Goal: Information Seeking & Learning: Learn about a topic

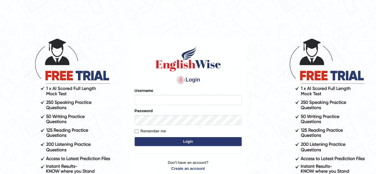
type input "PujaC"
click at [170, 143] on button "Login" at bounding box center [188, 141] width 107 height 9
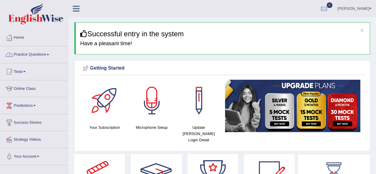
click at [48, 53] on link "Practice Questions" at bounding box center [34, 53] width 68 height 15
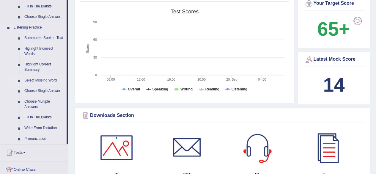
scroll to position [238, 0]
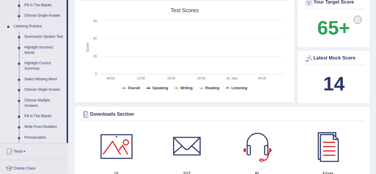
click at [38, 63] on link "Highlight Correct Summary" at bounding box center [44, 66] width 45 height 16
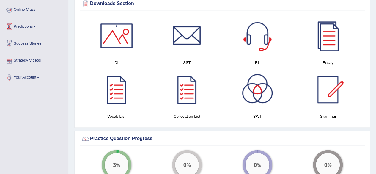
scroll to position [301, 0]
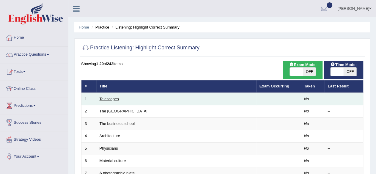
click at [108, 98] on link "Telescopes" at bounding box center [109, 99] width 19 height 4
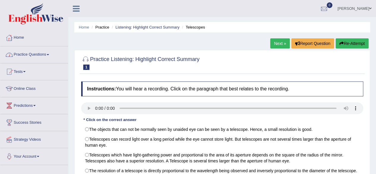
click at [48, 56] on link "Practice Questions" at bounding box center [34, 53] width 68 height 15
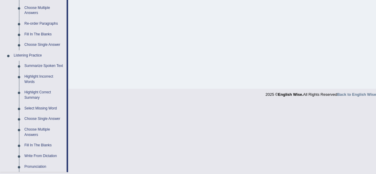
scroll to position [208, 0]
click at [43, 93] on link "Highlight Correct Summary" at bounding box center [44, 96] width 45 height 16
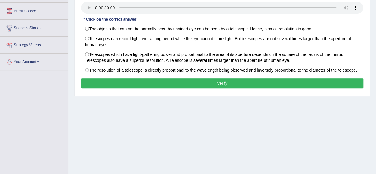
scroll to position [138, 0]
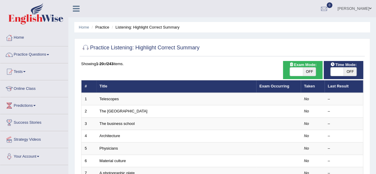
click at [350, 72] on span "OFF" at bounding box center [350, 71] width 13 height 8
checkbox input "true"
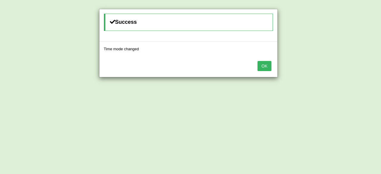
click at [262, 67] on button "OK" at bounding box center [264, 66] width 14 height 10
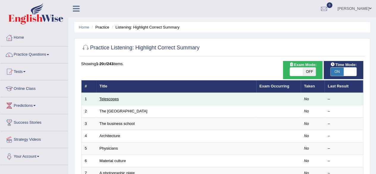
click at [108, 99] on link "Telescopes" at bounding box center [109, 99] width 19 height 4
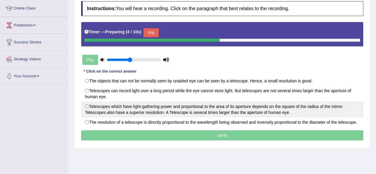
scroll to position [89, 0]
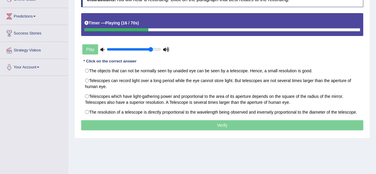
click at [150, 49] on input "range" at bounding box center [134, 49] width 54 height 5
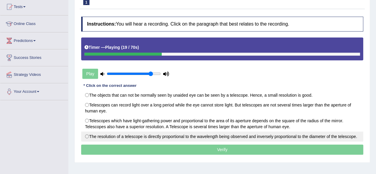
scroll to position [59, 0]
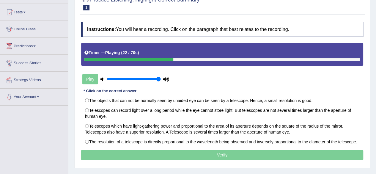
type input "1"
click at [159, 77] on input "range" at bounding box center [134, 79] width 54 height 5
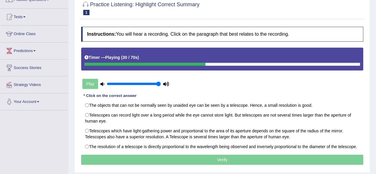
scroll to position [89, 0]
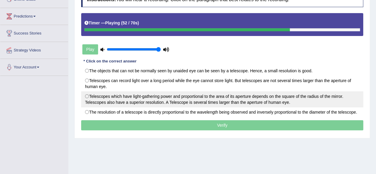
click at [86, 92] on label "Telescopes which have light-gathering power and proportional to the area of its…" at bounding box center [222, 99] width 282 height 16
radio input "true"
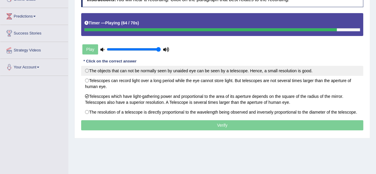
click at [83, 72] on label "The objects that can not be normally seen by unaided eye can be seen by a teles…" at bounding box center [222, 71] width 282 height 10
radio input "true"
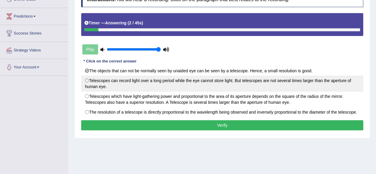
click at [88, 79] on label "Telescopes can record light over a long period while the eye cannot store light…" at bounding box center [222, 84] width 282 height 16
radio input "true"
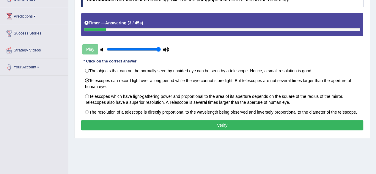
click at [210, 125] on button "Verify" at bounding box center [222, 125] width 282 height 10
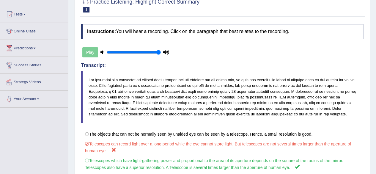
scroll to position [19, 0]
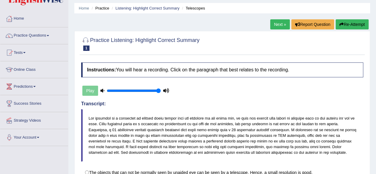
click at [281, 24] on link "Next »" at bounding box center [280, 24] width 20 height 10
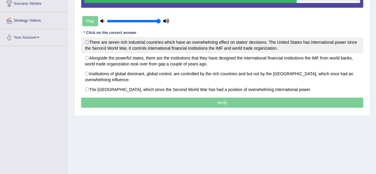
scroll to position [59, 0]
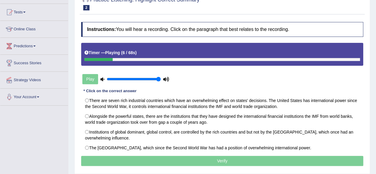
click at [238, 81] on div "Instructions: You will hear a recording. Click on the paragraph that best relat…" at bounding box center [222, 94] width 285 height 151
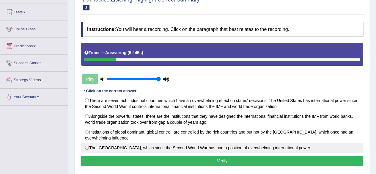
click at [86, 148] on label "The United States, which since the Second World War has had a position of overw…" at bounding box center [222, 148] width 282 height 10
radio input "true"
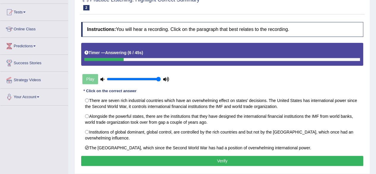
click at [164, 159] on button "Verify" at bounding box center [222, 161] width 282 height 10
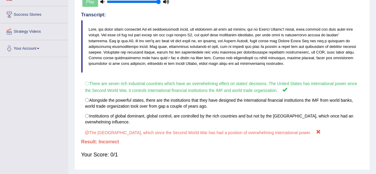
scroll to position [19, 0]
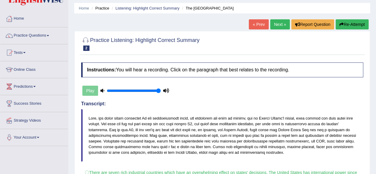
click at [277, 21] on link "Next »" at bounding box center [280, 24] width 20 height 10
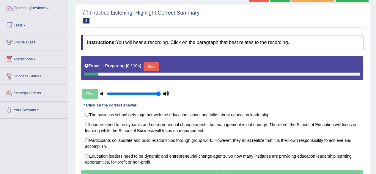
scroll to position [89, 0]
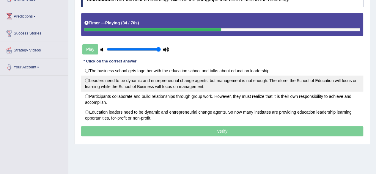
click at [89, 79] on label "Leaders need to be dynamic and entrepreneurial change agents, but management is…" at bounding box center [222, 84] width 282 height 16
radio input "true"
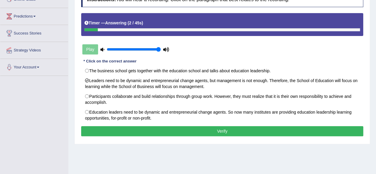
click at [189, 134] on button "Verify" at bounding box center [222, 131] width 282 height 10
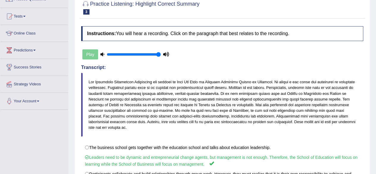
scroll to position [0, 0]
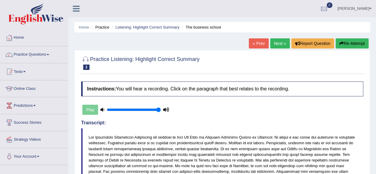
click at [278, 43] on link "Next »" at bounding box center [280, 43] width 20 height 10
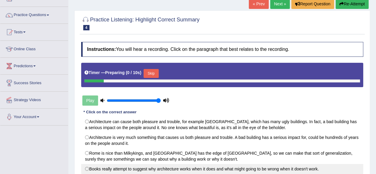
scroll to position [89, 0]
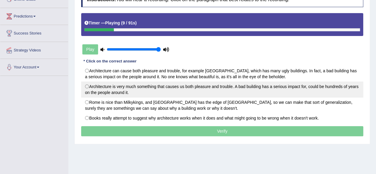
click at [87, 85] on label "Architecture is very much something that causes us both pleasure and trouble. A…" at bounding box center [222, 89] width 282 height 16
radio input "true"
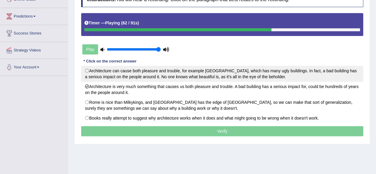
click at [87, 69] on label "Architecture can cause both pleasure and trouble, for example [GEOGRAPHIC_DATA]…" at bounding box center [222, 74] width 282 height 16
radio input "true"
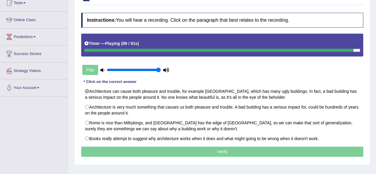
scroll to position [59, 0]
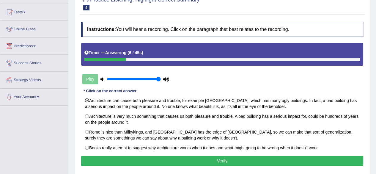
click at [227, 158] on button "Verify" at bounding box center [222, 161] width 282 height 10
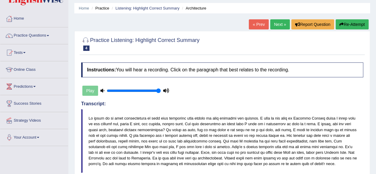
scroll to position [0, 0]
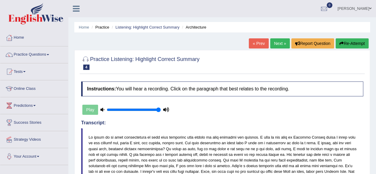
click at [277, 43] on link "Next »" at bounding box center [280, 43] width 20 height 10
click at [274, 44] on link "Next »" at bounding box center [280, 43] width 20 height 10
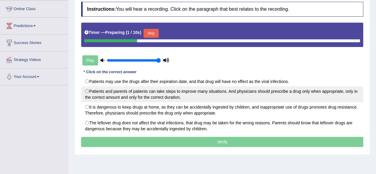
scroll to position [89, 0]
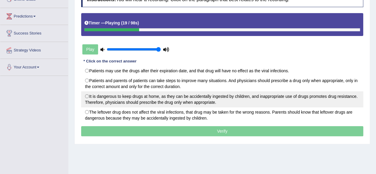
click at [83, 93] on label "It is dangerous to keep drugs at home, as they can be accidentally ingested by …" at bounding box center [222, 99] width 282 height 16
radio input "true"
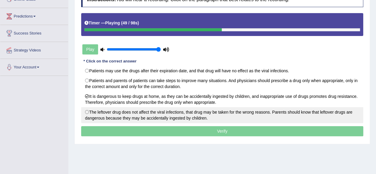
click at [88, 114] on label "The leftover drug does not affect the viral infections, that drug may be taken …" at bounding box center [222, 115] width 282 height 16
radio input "true"
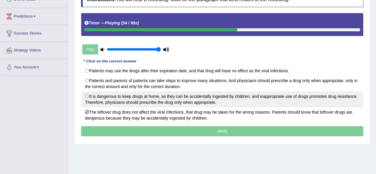
click at [86, 92] on label "It is dangerous to keep drugs at home, as they can be accidentally ingested by …" at bounding box center [222, 99] width 282 height 16
radio input "true"
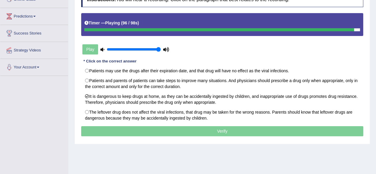
click at [224, 129] on p "Verify" at bounding box center [222, 131] width 282 height 10
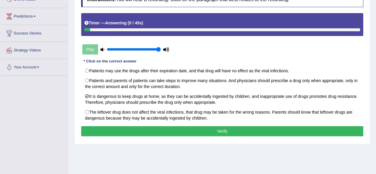
click at [203, 130] on button "Verify" at bounding box center [222, 131] width 282 height 10
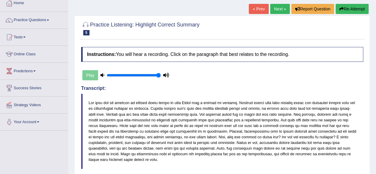
scroll to position [0, 0]
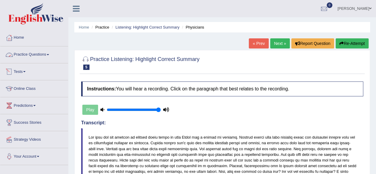
click at [50, 56] on link "Practice Questions" at bounding box center [34, 53] width 68 height 15
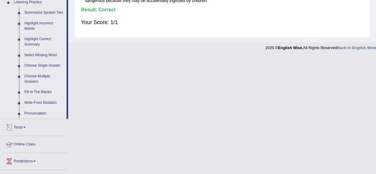
scroll to position [219, 0]
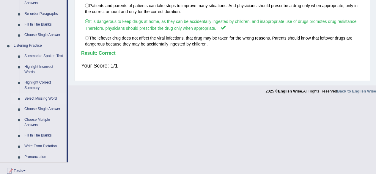
click at [46, 98] on link "Select Missing Word" at bounding box center [44, 98] width 45 height 11
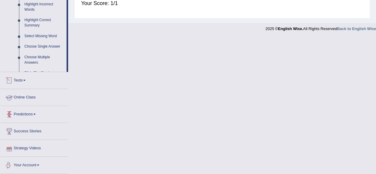
scroll to position [238, 0]
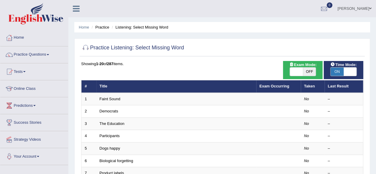
click at [337, 68] on span "ON" at bounding box center [337, 71] width 13 height 8
checkbox input "false"
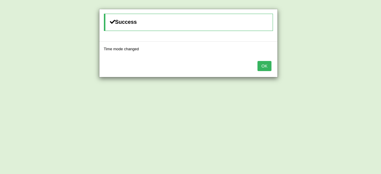
click at [264, 65] on button "OK" at bounding box center [264, 66] width 14 height 10
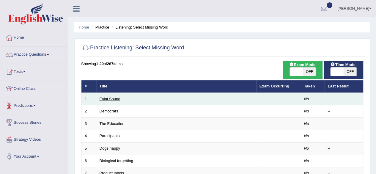
click at [111, 97] on link "Faint Sound" at bounding box center [110, 99] width 21 height 4
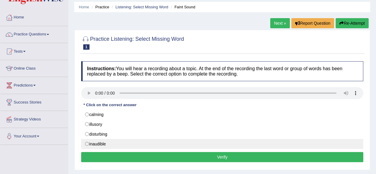
scroll to position [30, 0]
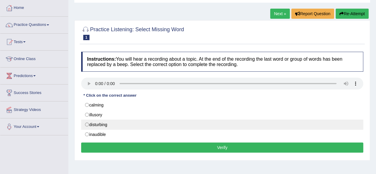
click at [84, 127] on label "disturbing" at bounding box center [222, 125] width 282 height 10
radio input "true"
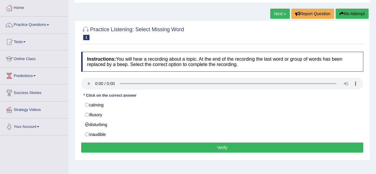
click at [207, 148] on button "Verify" at bounding box center [222, 147] width 282 height 10
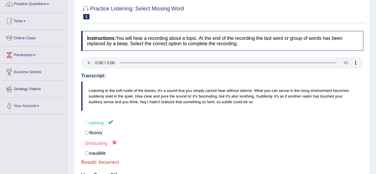
scroll to position [0, 0]
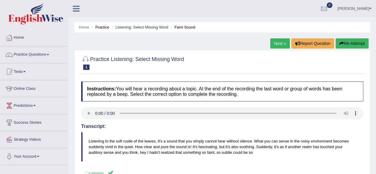
click at [282, 41] on link "Next »" at bounding box center [280, 43] width 20 height 10
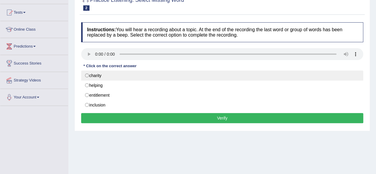
scroll to position [59, 0]
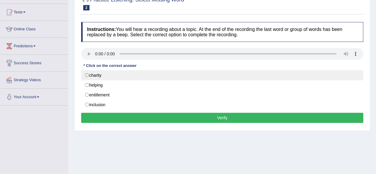
click at [86, 72] on label "charity" at bounding box center [222, 75] width 282 height 10
radio input "true"
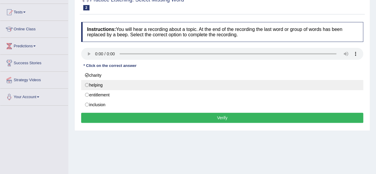
click at [87, 86] on label "helping" at bounding box center [222, 85] width 282 height 10
radio input "true"
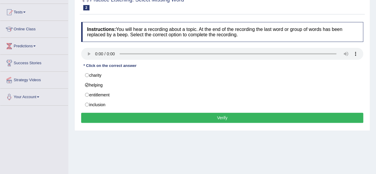
click at [220, 113] on button "Verify" at bounding box center [222, 118] width 282 height 10
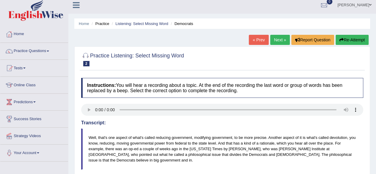
scroll to position [0, 0]
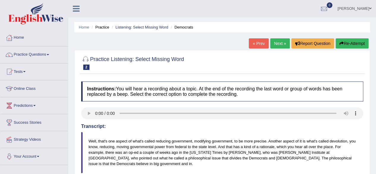
click at [276, 44] on link "Next »" at bounding box center [280, 43] width 20 height 10
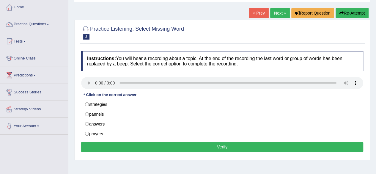
scroll to position [59, 0]
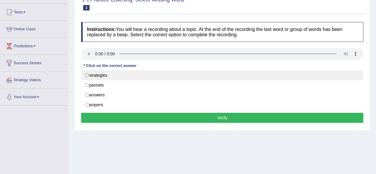
click at [89, 74] on label "strategies" at bounding box center [222, 75] width 282 height 10
radio input "true"
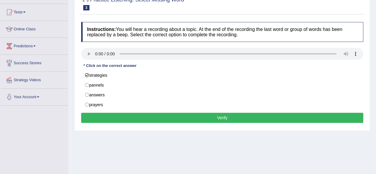
click at [213, 120] on button "Verify" at bounding box center [222, 118] width 282 height 10
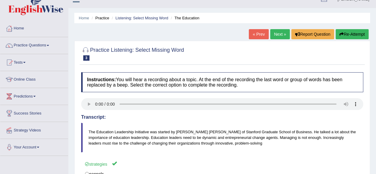
scroll to position [0, 0]
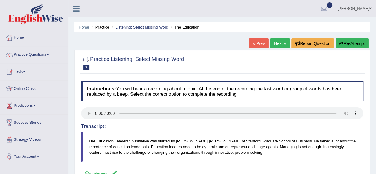
click at [272, 42] on link "Next »" at bounding box center [280, 43] width 20 height 10
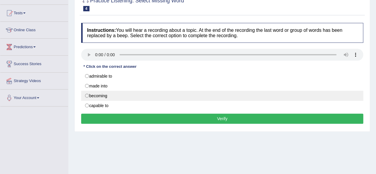
scroll to position [59, 0]
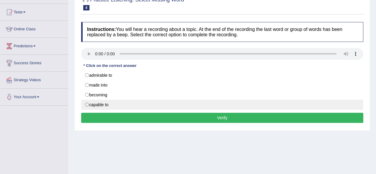
click at [86, 105] on label "capable to" at bounding box center [222, 105] width 282 height 10
radio input "true"
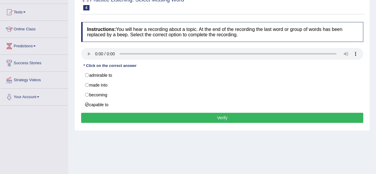
click at [224, 119] on button "Verify" at bounding box center [222, 118] width 282 height 10
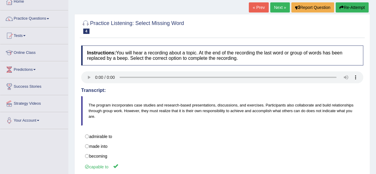
scroll to position [0, 0]
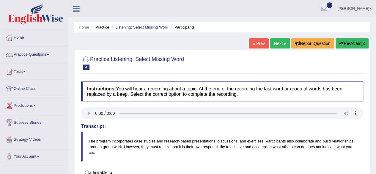
click at [278, 45] on link "Next »" at bounding box center [280, 43] width 20 height 10
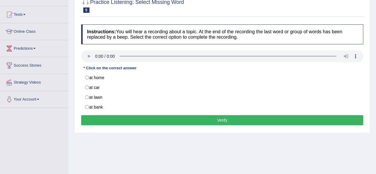
scroll to position [59, 0]
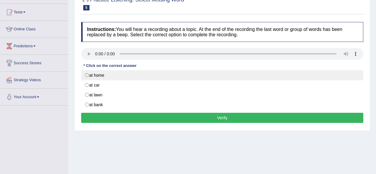
click at [88, 75] on label "at home" at bounding box center [222, 75] width 282 height 10
radio input "true"
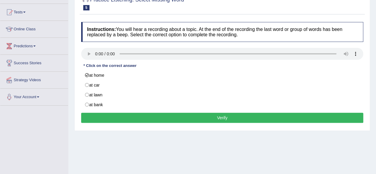
click at [232, 117] on button "Verify" at bounding box center [222, 118] width 282 height 10
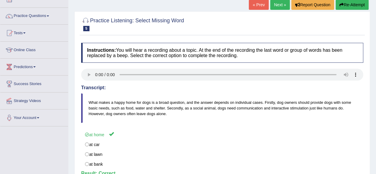
scroll to position [30, 0]
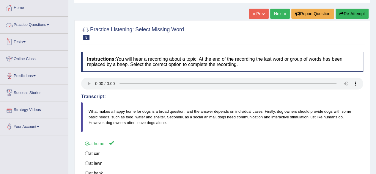
click at [51, 23] on link "Practice Questions" at bounding box center [34, 24] width 68 height 15
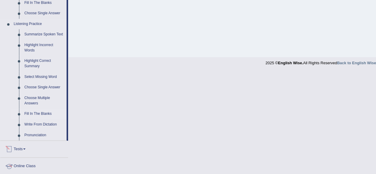
scroll to position [238, 0]
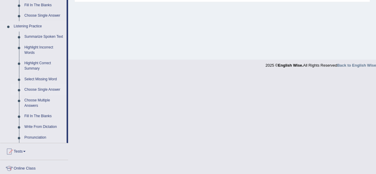
click at [42, 90] on link "Choose Single Answer" at bounding box center [44, 89] width 45 height 11
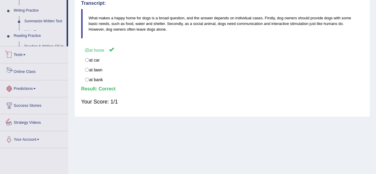
scroll to position [138, 0]
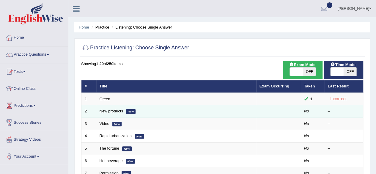
click at [113, 110] on link "New products" at bounding box center [111, 111] width 23 height 4
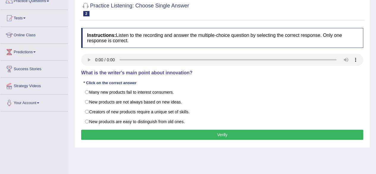
scroll to position [59, 0]
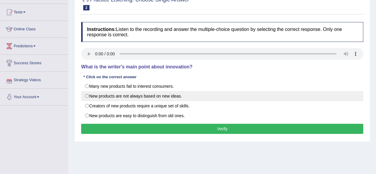
click at [88, 99] on label "New products are not always based on new ideas." at bounding box center [222, 96] width 282 height 10
radio input "true"
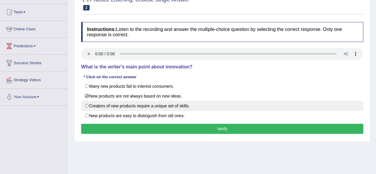
click at [86, 102] on label "Creators of new products require a unique set of skills." at bounding box center [222, 106] width 282 height 10
radio input "true"
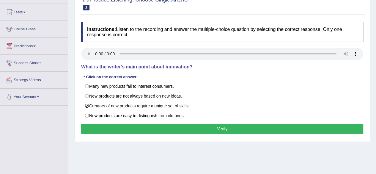
click at [224, 130] on button "Verify" at bounding box center [222, 129] width 282 height 10
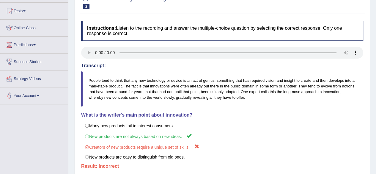
scroll to position [0, 0]
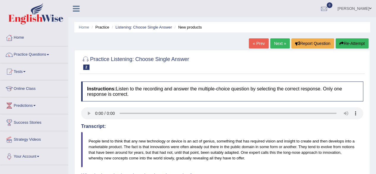
click at [277, 43] on link "Next »" at bounding box center [280, 43] width 20 height 10
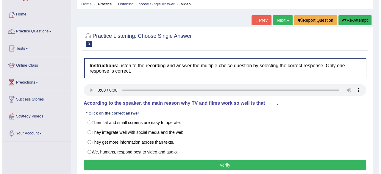
scroll to position [59, 0]
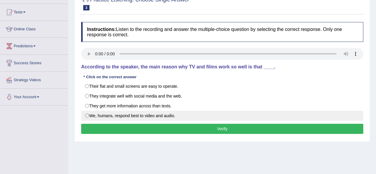
click at [86, 114] on label "We, humans, respond best to video and audio." at bounding box center [222, 116] width 282 height 10
radio input "true"
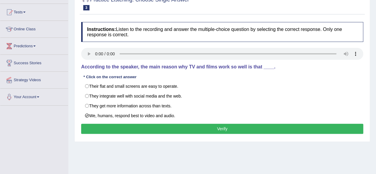
click at [226, 125] on button "Verify" at bounding box center [222, 129] width 282 height 10
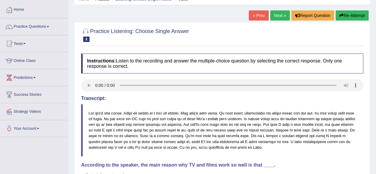
scroll to position [19, 0]
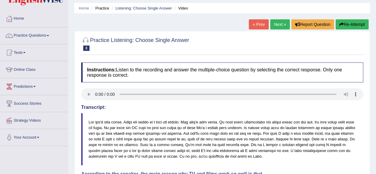
click at [278, 21] on link "Next »" at bounding box center [280, 24] width 20 height 10
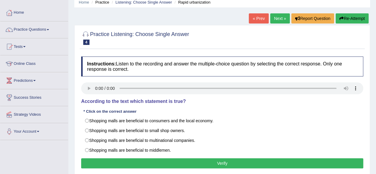
scroll to position [30, 0]
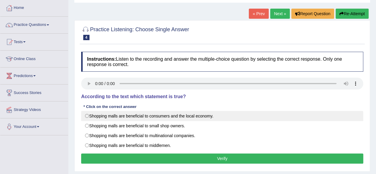
click at [88, 114] on label "Shopping malls are beneficial to consumers and the local economy." at bounding box center [222, 116] width 282 height 10
radio input "true"
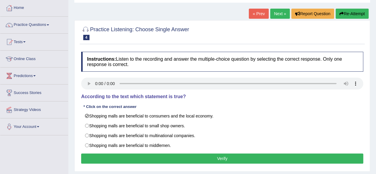
click at [211, 159] on button "Verify" at bounding box center [222, 158] width 282 height 10
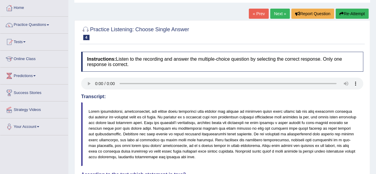
click at [280, 13] on link "Next »" at bounding box center [280, 14] width 20 height 10
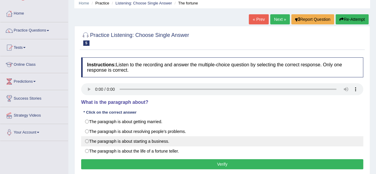
scroll to position [59, 0]
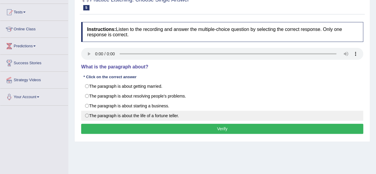
click at [88, 119] on label "The paragraph is about the life of a fortune teller." at bounding box center [222, 116] width 282 height 10
radio input "true"
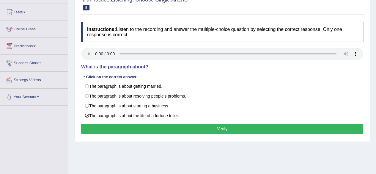
click at [219, 134] on div "Instructions: Listen to the recording and answer the multiple-choice question b…" at bounding box center [222, 79] width 285 height 120
click at [219, 126] on button "Verify" at bounding box center [222, 129] width 282 height 10
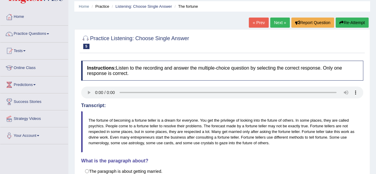
scroll to position [0, 0]
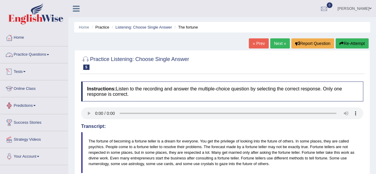
click at [49, 54] on span at bounding box center [48, 54] width 2 height 1
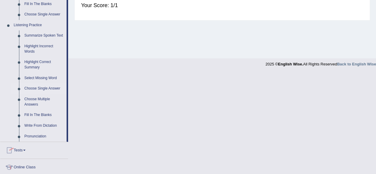
scroll to position [248, 0]
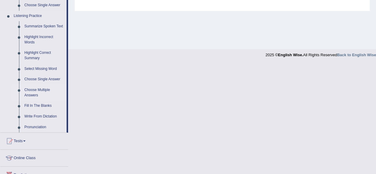
click at [40, 88] on link "Choose Multiple Answers" at bounding box center [44, 93] width 45 height 16
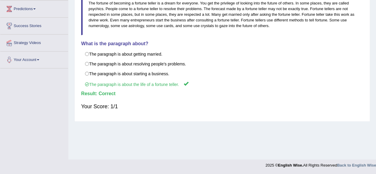
scroll to position [74, 0]
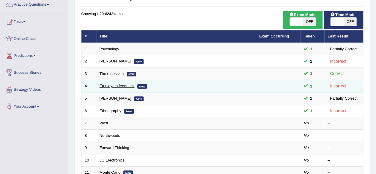
scroll to position [59, 0]
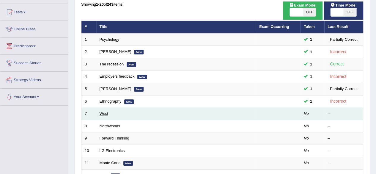
click at [101, 113] on link "West" at bounding box center [104, 113] width 9 height 4
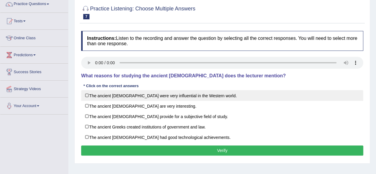
scroll to position [89, 0]
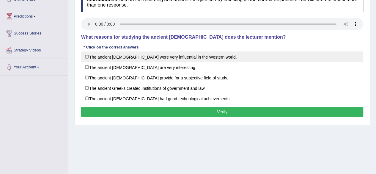
click at [87, 57] on label "The ancient Greeks were very influential in the Western world." at bounding box center [222, 56] width 282 height 11
checkbox input "true"
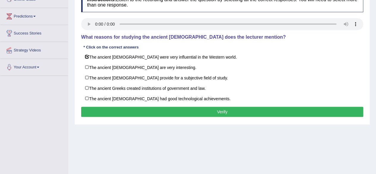
click at [216, 108] on button "Verify" at bounding box center [222, 112] width 282 height 10
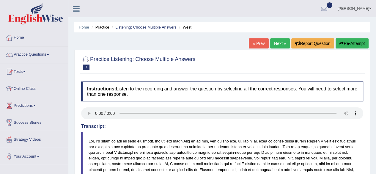
scroll to position [0, 0]
click at [270, 42] on link "Next »" at bounding box center [280, 43] width 20 height 10
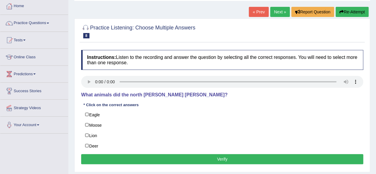
scroll to position [30, 0]
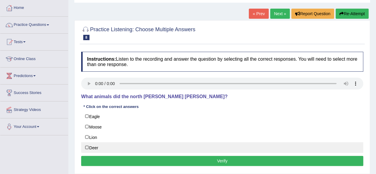
click at [86, 148] on label "Deer" at bounding box center [222, 147] width 282 height 11
checkbox input "true"
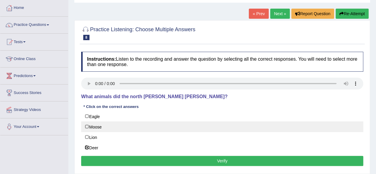
click at [85, 126] on label "Moose" at bounding box center [222, 126] width 282 height 11
checkbox input "true"
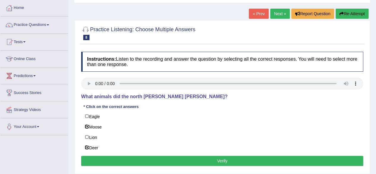
click at [175, 160] on button "Verify" at bounding box center [222, 161] width 282 height 10
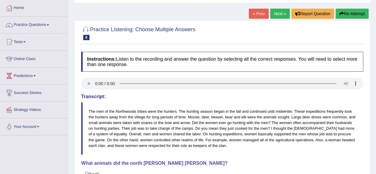
scroll to position [0, 0]
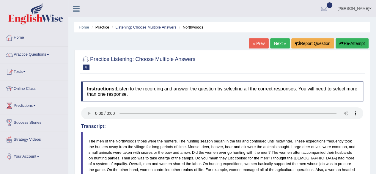
click at [280, 39] on link "Next »" at bounding box center [280, 43] width 20 height 10
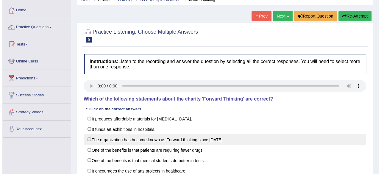
scroll to position [59, 0]
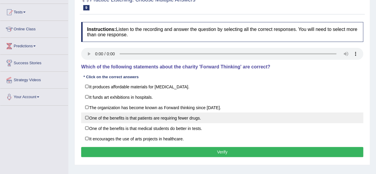
click at [87, 114] on label "One of the benefits is that patients are requiring fewer drugs." at bounding box center [222, 117] width 282 height 11
checkbox input "true"
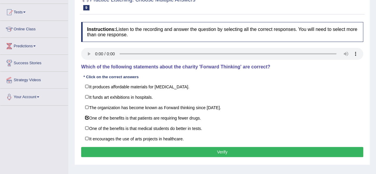
click at [224, 149] on button "Verify" at bounding box center [222, 152] width 282 height 10
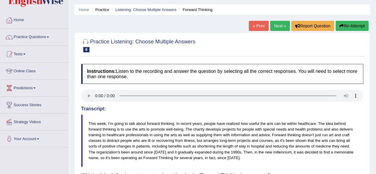
scroll to position [0, 0]
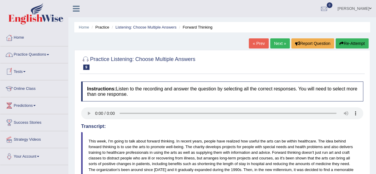
click at [48, 55] on link "Practice Questions" at bounding box center [34, 53] width 68 height 15
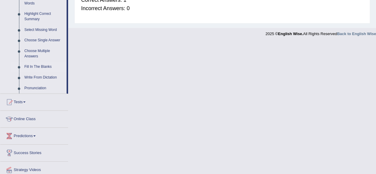
scroll to position [248, 0]
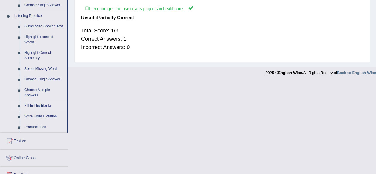
click at [41, 103] on link "Fill In The Blanks" at bounding box center [44, 105] width 45 height 11
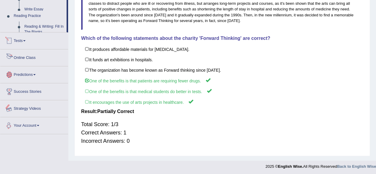
scroll to position [155, 0]
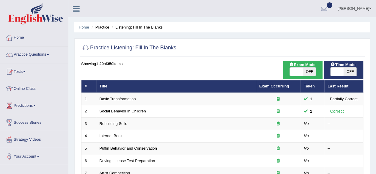
click at [349, 70] on span "OFF" at bounding box center [350, 71] width 13 height 8
checkbox input "true"
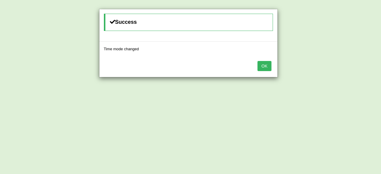
click at [264, 63] on button "OK" at bounding box center [264, 66] width 14 height 10
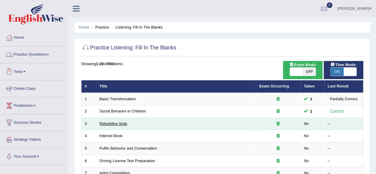
click at [115, 123] on link "Rebuilding Soils" at bounding box center [114, 123] width 28 height 4
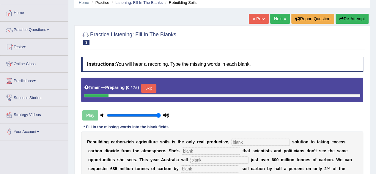
scroll to position [59, 0]
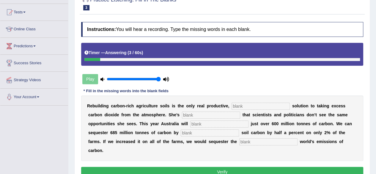
click at [283, 143] on input "text" at bounding box center [268, 141] width 58 height 7
type input "whole"
click at [191, 132] on input "text" at bounding box center [210, 132] width 58 height 7
type input "increasing"
click at [200, 123] on input "text" at bounding box center [219, 123] width 58 height 7
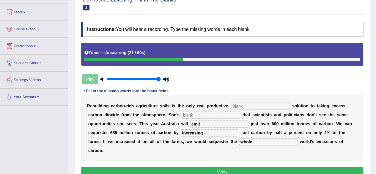
type input "emit"
click at [199, 113] on input "text" at bounding box center [211, 114] width 58 height 7
type input "frusted"
click at [245, 104] on input "text" at bounding box center [261, 106] width 58 height 7
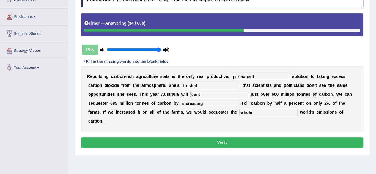
scroll to position [138, 0]
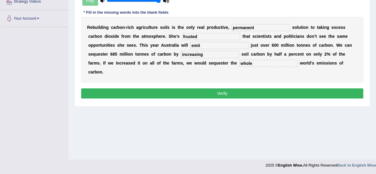
type input "permanent"
click at [220, 91] on button "Verify" at bounding box center [222, 93] width 282 height 10
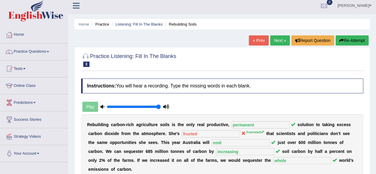
scroll to position [0, 0]
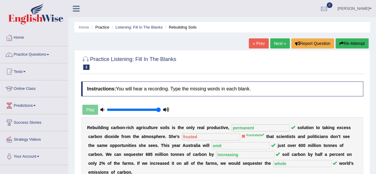
click at [276, 44] on link "Next »" at bounding box center [280, 43] width 20 height 10
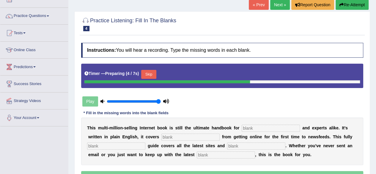
scroll to position [59, 0]
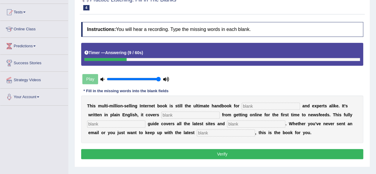
click at [214, 128] on div "T h i s m u l t i - m i l l i o n - s e l l i n g I n t e r n e t b o o k i s s…" at bounding box center [222, 119] width 282 height 48
click at [215, 132] on input "text" at bounding box center [226, 132] width 58 height 7
type input "developments"
click at [257, 121] on input "text" at bounding box center [256, 123] width 58 height 7
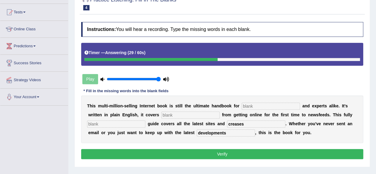
type input "creases"
click at [104, 120] on input "text" at bounding box center [116, 123] width 58 height 7
type input "revise"
click at [176, 114] on input "text" at bounding box center [190, 114] width 58 height 7
click at [171, 114] on input "everthing" at bounding box center [190, 114] width 58 height 7
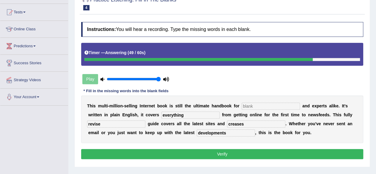
type input "everything"
click at [259, 105] on input "text" at bounding box center [271, 106] width 58 height 7
type input "nove"
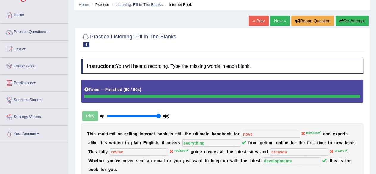
scroll to position [0, 0]
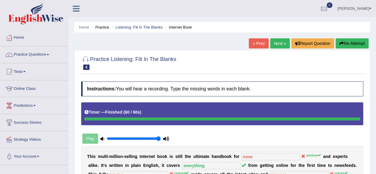
click at [278, 43] on link "Next »" at bounding box center [280, 43] width 20 height 10
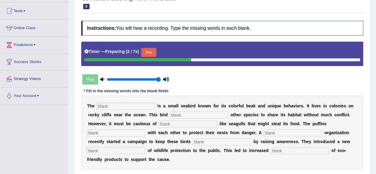
scroll to position [89, 0]
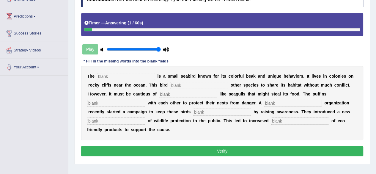
click at [286, 121] on input "text" at bounding box center [300, 120] width 58 height 7
type input "consumption"
click at [111, 120] on input "text" at bounding box center [116, 120] width 58 height 7
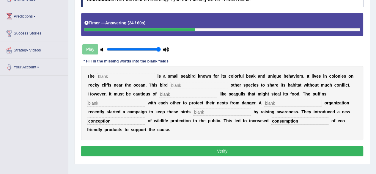
type input "conception"
click at [210, 110] on input "text" at bounding box center [222, 112] width 58 height 7
type input "safe"
click at [271, 102] on input "text" at bounding box center [293, 103] width 58 height 7
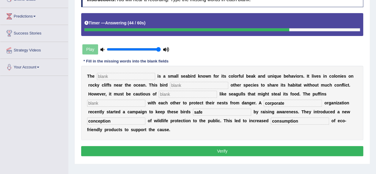
type input "corporate"
click at [110, 100] on input "text" at bounding box center [116, 103] width 58 height 7
type input "co-operate"
click at [162, 92] on input "text" at bounding box center [188, 94] width 58 height 7
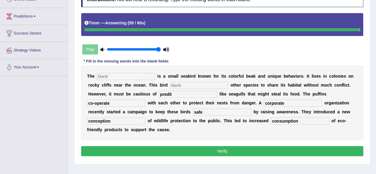
type input "predit"
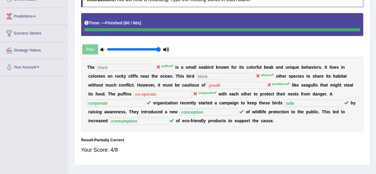
click at [235, 147] on div "Your Score: 4/8" at bounding box center [222, 150] width 282 height 14
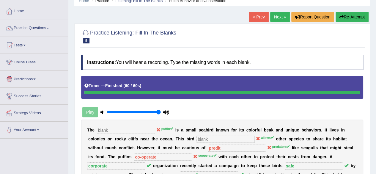
scroll to position [0, 0]
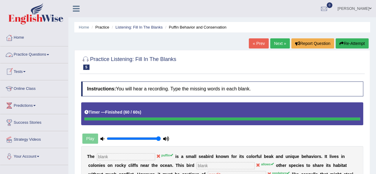
click at [49, 56] on link "Practice Questions" at bounding box center [34, 53] width 68 height 15
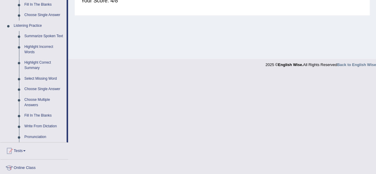
scroll to position [297, 0]
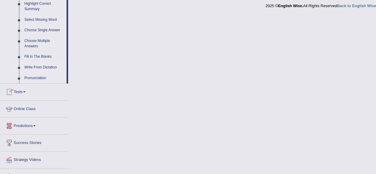
click at [44, 63] on link "Write From Dictation" at bounding box center [44, 67] width 45 height 11
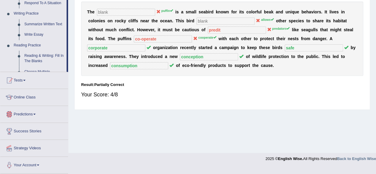
scroll to position [254, 0]
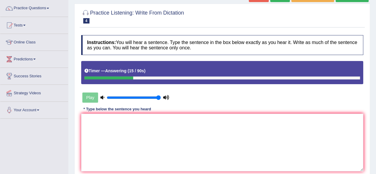
scroll to position [59, 0]
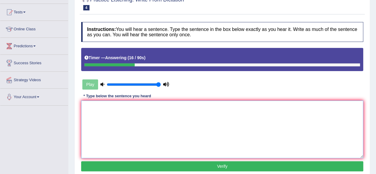
click at [104, 134] on textarea at bounding box center [222, 129] width 282 height 58
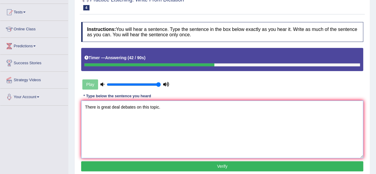
type textarea "There is great deal debates on this topic."
click at [266, 165] on button "Verify" at bounding box center [222, 166] width 282 height 10
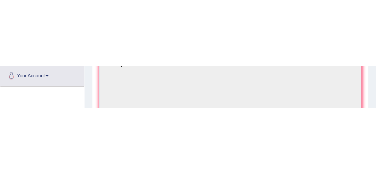
scroll to position [149, 0]
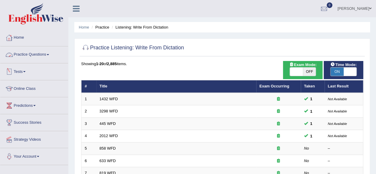
click at [47, 53] on link "Practice Questions" at bounding box center [34, 53] width 68 height 15
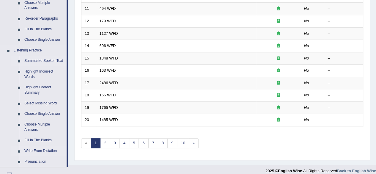
scroll to position [238, 0]
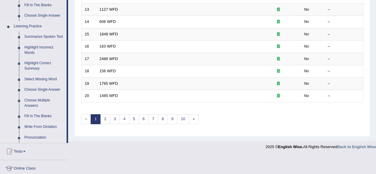
click at [45, 38] on link "Summarize Spoken Text" at bounding box center [44, 37] width 45 height 11
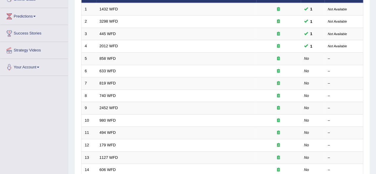
scroll to position [84, 0]
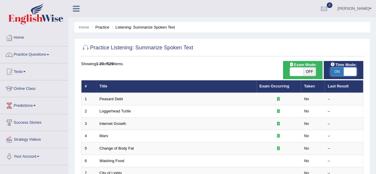
click at [344, 73] on span at bounding box center [350, 71] width 13 height 8
checkbox input "false"
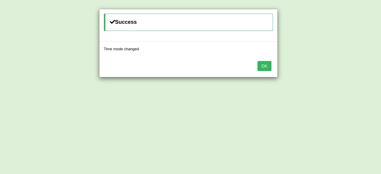
click at [263, 67] on button "OK" at bounding box center [264, 66] width 14 height 10
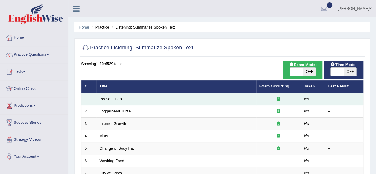
click at [109, 98] on link "Peasant Debt" at bounding box center [111, 99] width 23 height 4
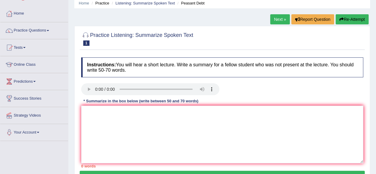
scroll to position [30, 0]
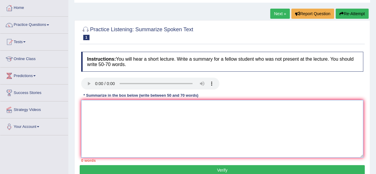
click at [111, 115] on textarea at bounding box center [222, 129] width 282 height 58
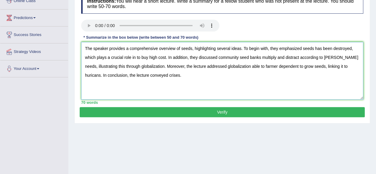
scroll to position [89, 0]
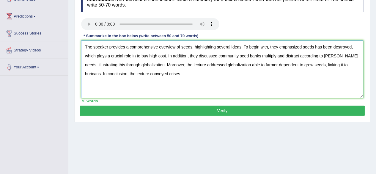
type textarea "The speaker provides a comprehensive overview of seeds, highlighting several id…"
click at [212, 110] on button "Verify" at bounding box center [222, 111] width 285 height 10
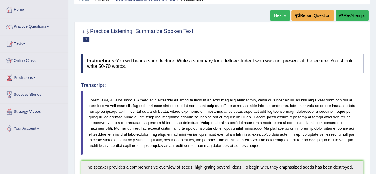
scroll to position [0, 0]
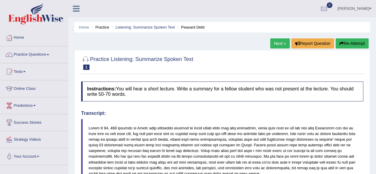
click at [48, 54] on link "Practice Questions" at bounding box center [34, 53] width 68 height 15
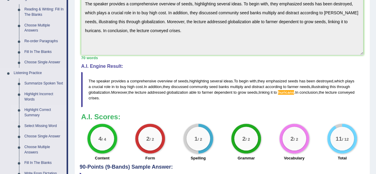
scroll to position [189, 0]
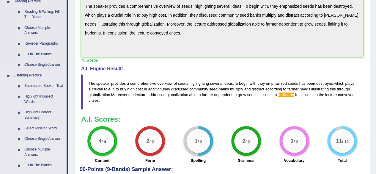
click at [43, 149] on link "Choose Multiple Answers" at bounding box center [44, 152] width 45 height 16
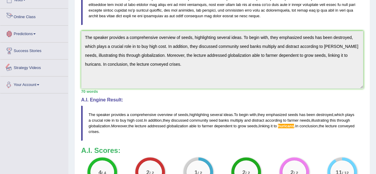
scroll to position [219, 0]
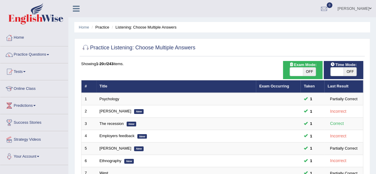
click at [48, 53] on link "Practice Questions" at bounding box center [34, 53] width 68 height 15
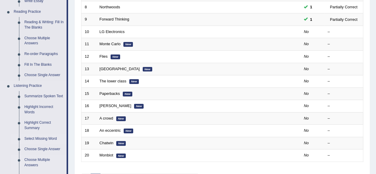
scroll to position [208, 0]
